Goal: Download file/media

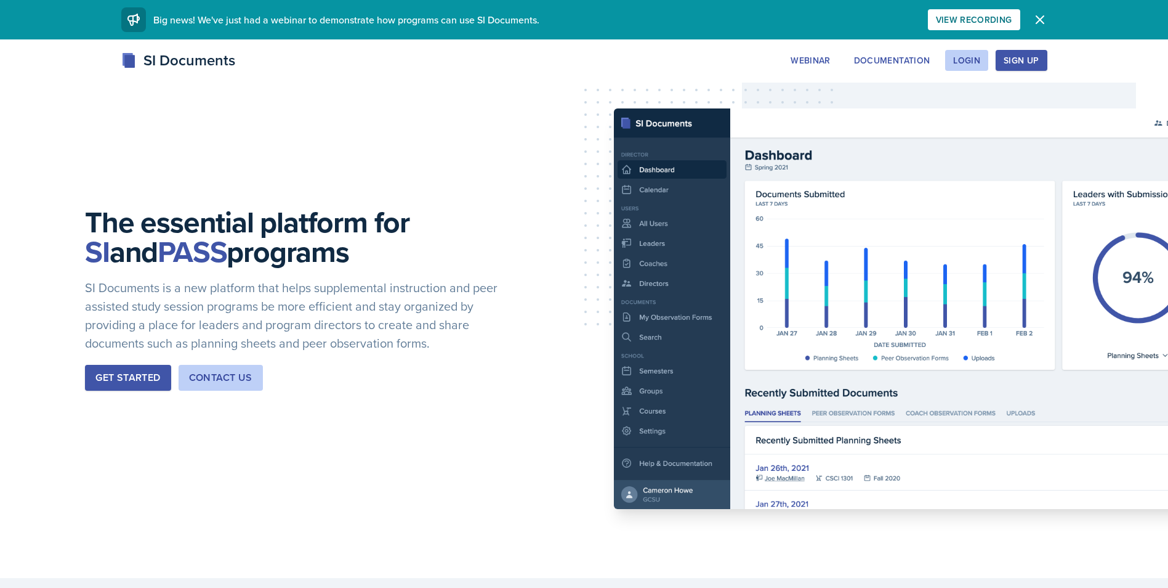
click at [1008, 65] on div "Sign Up" at bounding box center [1021, 60] width 35 height 10
click at [956, 59] on div "Login" at bounding box center [966, 60] width 27 height 10
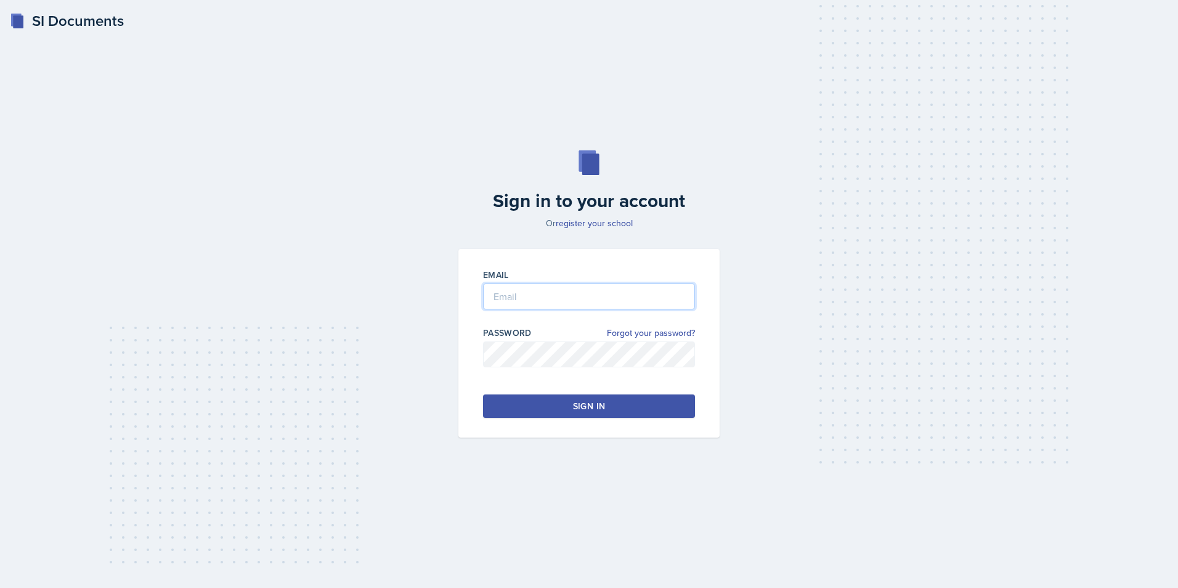
click at [640, 302] on input "email" at bounding box center [589, 296] width 212 height 26
type input "[EMAIL_ADDRESS][PERSON_NAME][DOMAIN_NAME]"
click at [589, 399] on button "Sign in" at bounding box center [589, 405] width 212 height 23
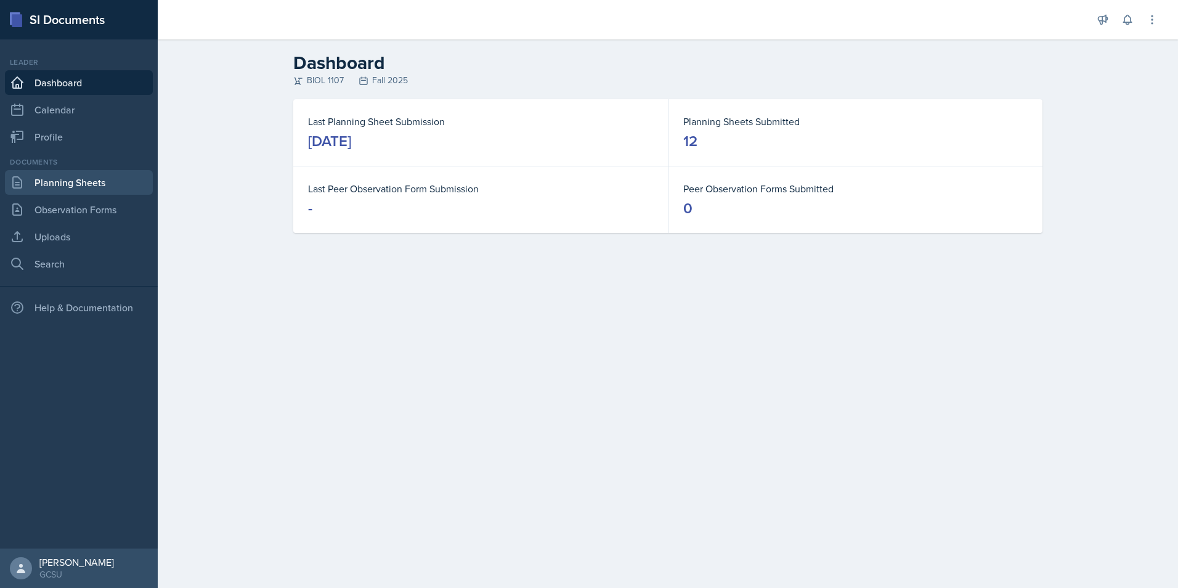
click at [75, 179] on link "Planning Sheets" at bounding box center [79, 182] width 148 height 25
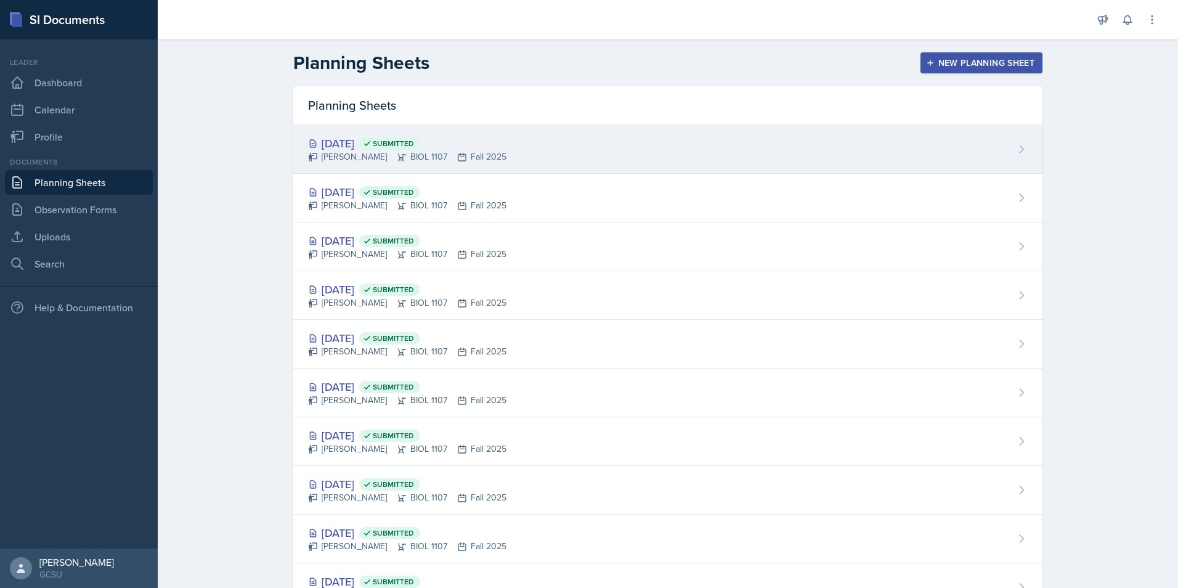
click at [385, 160] on div "[PERSON_NAME] BIOL 1107 Fall 2025" at bounding box center [407, 156] width 198 height 13
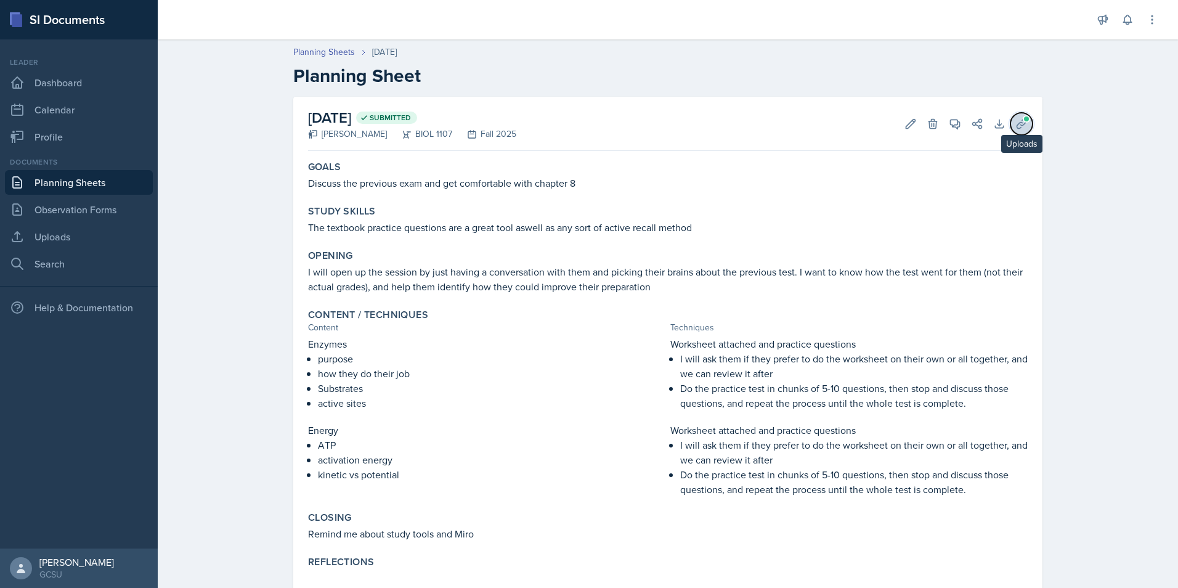
click at [1010, 120] on button "Uploads" at bounding box center [1021, 124] width 22 height 22
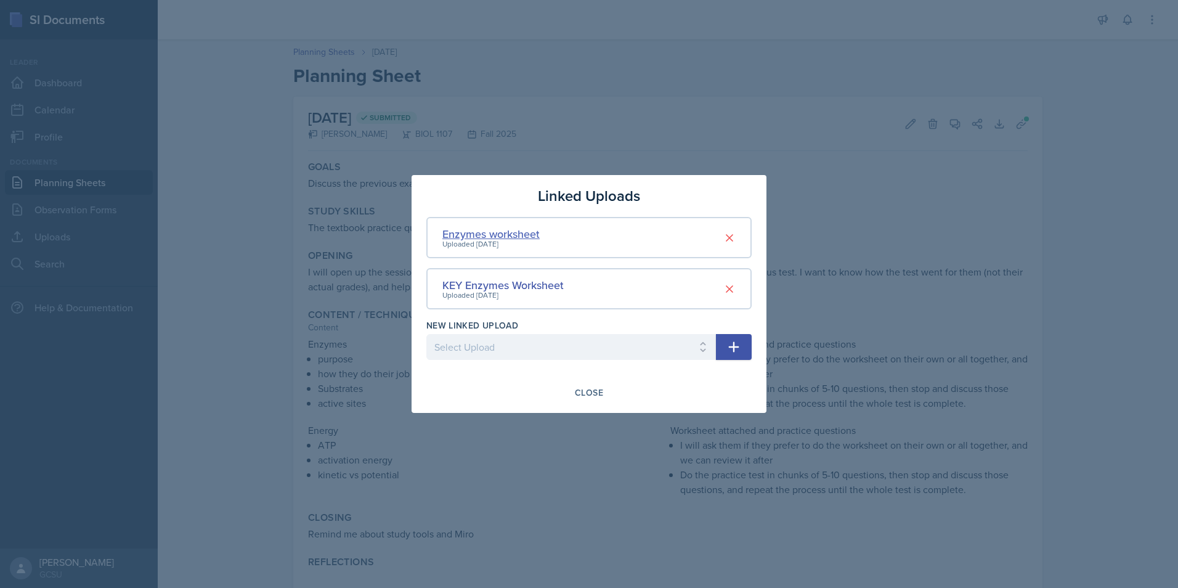
click at [522, 233] on div "Enzymes worksheet" at bounding box center [490, 233] width 97 height 17
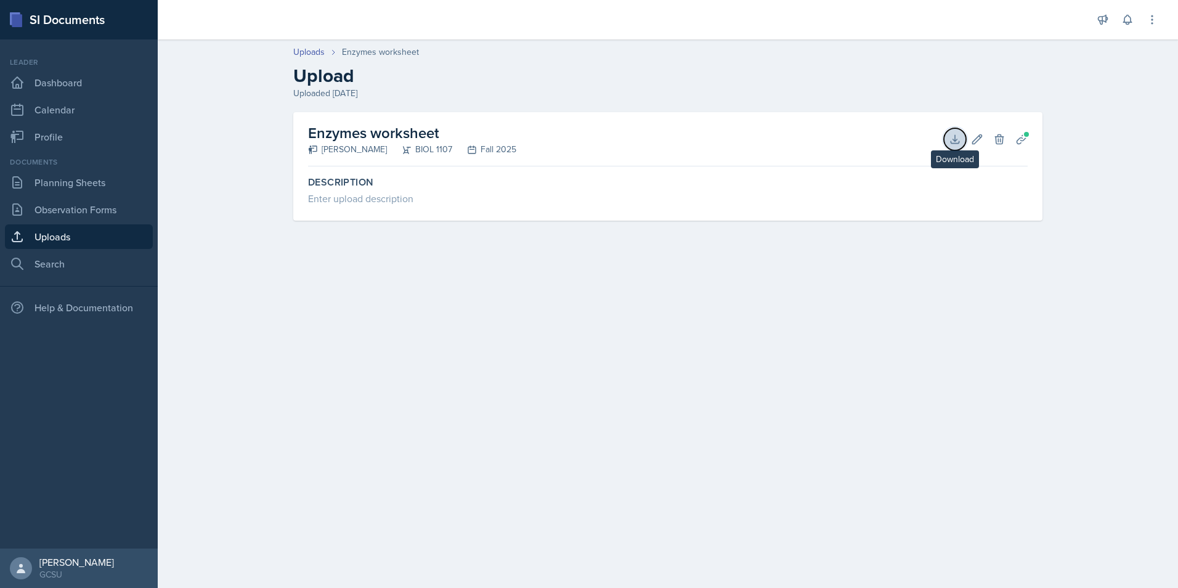
click at [945, 137] on button "Download" at bounding box center [954, 139] width 22 height 22
click at [908, 69] on h2 "Upload" at bounding box center [667, 76] width 749 height 22
